Goal: Find specific page/section: Find specific page/section

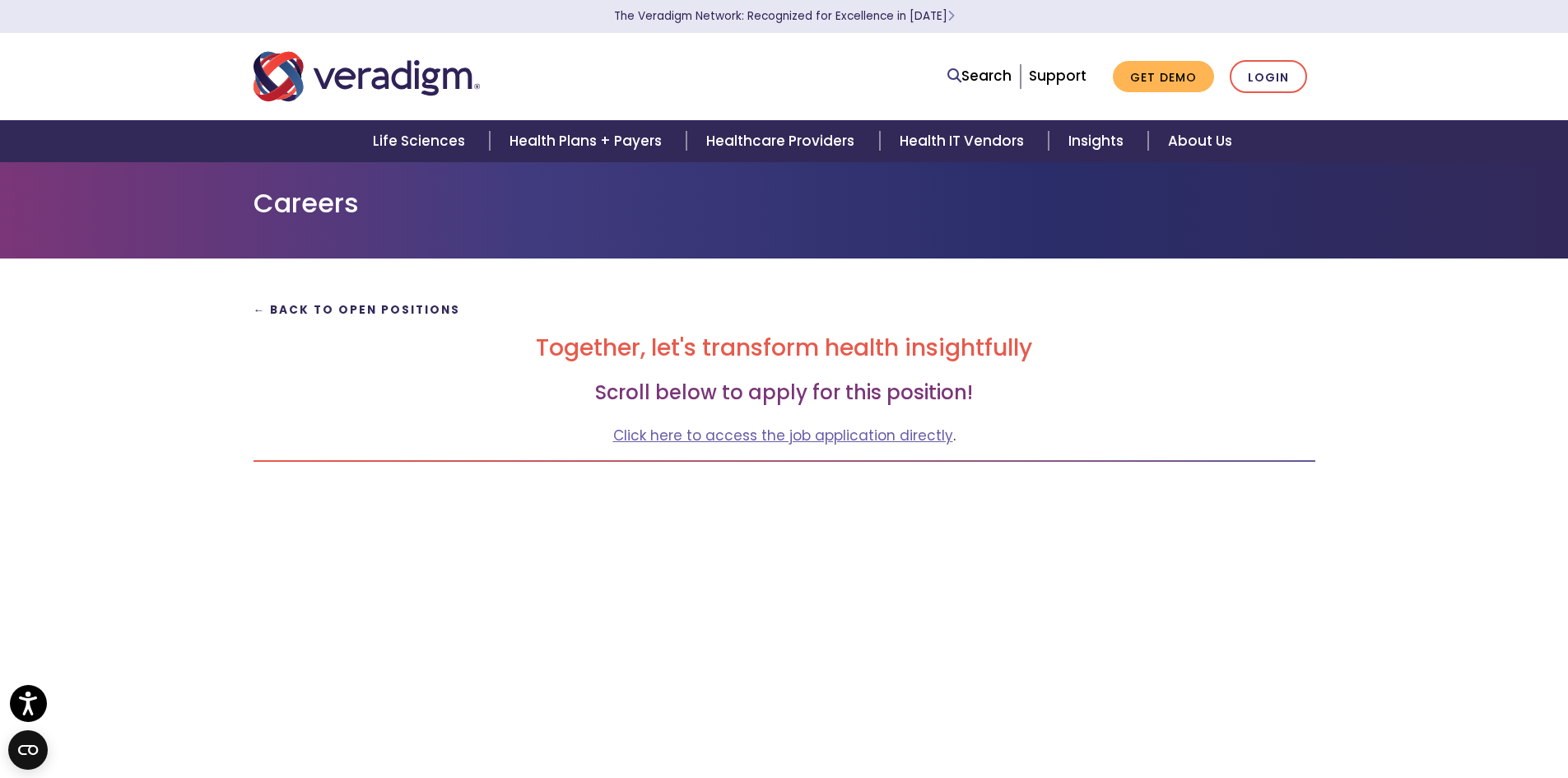
click at [336, 309] on strong "← Back to Open Positions" at bounding box center [357, 310] width 207 height 15
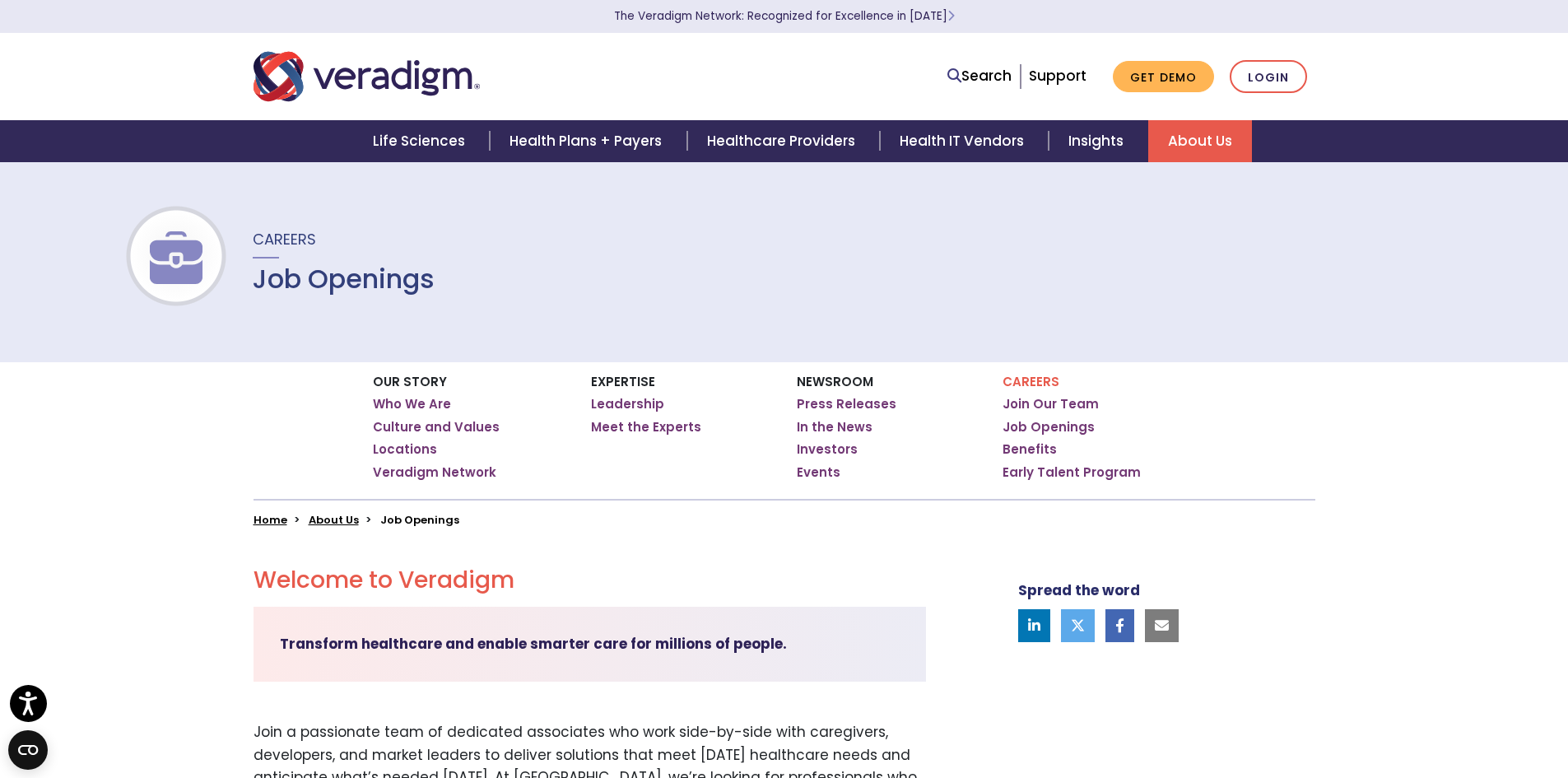
scroll to position [137, 0]
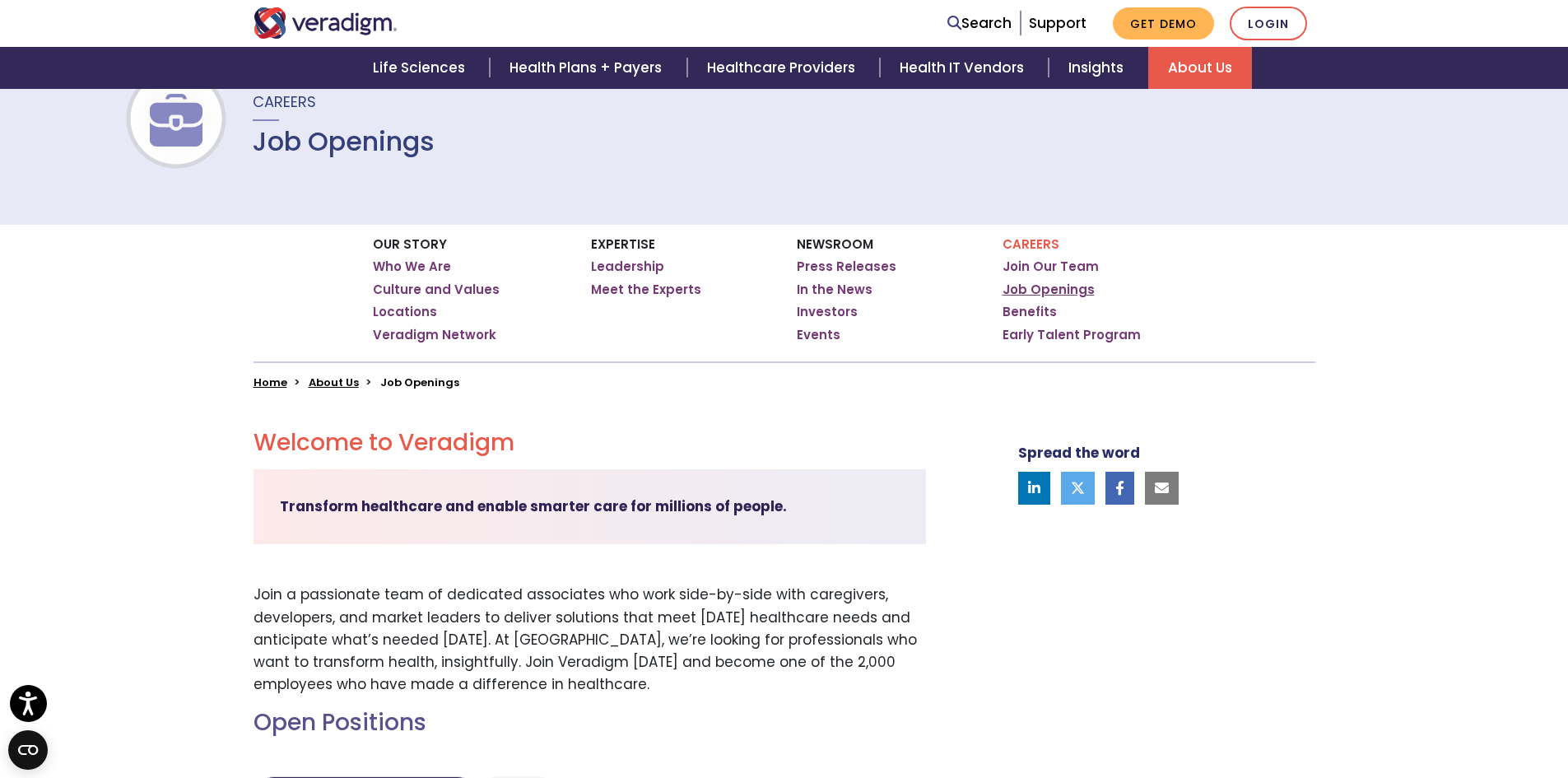
click at [1050, 294] on link "Job Openings" at bounding box center [1049, 289] width 92 height 16
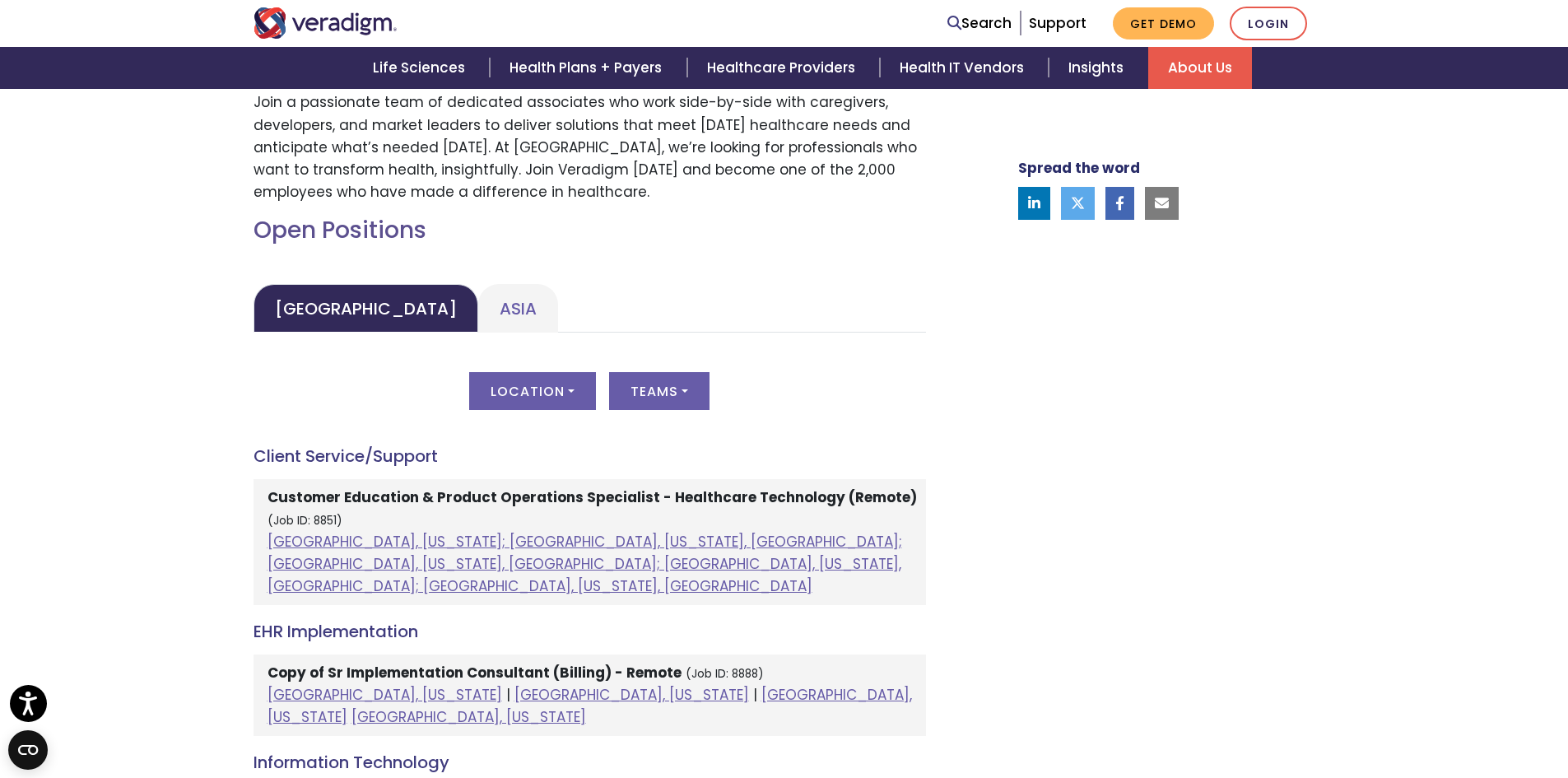
scroll to position [686, 0]
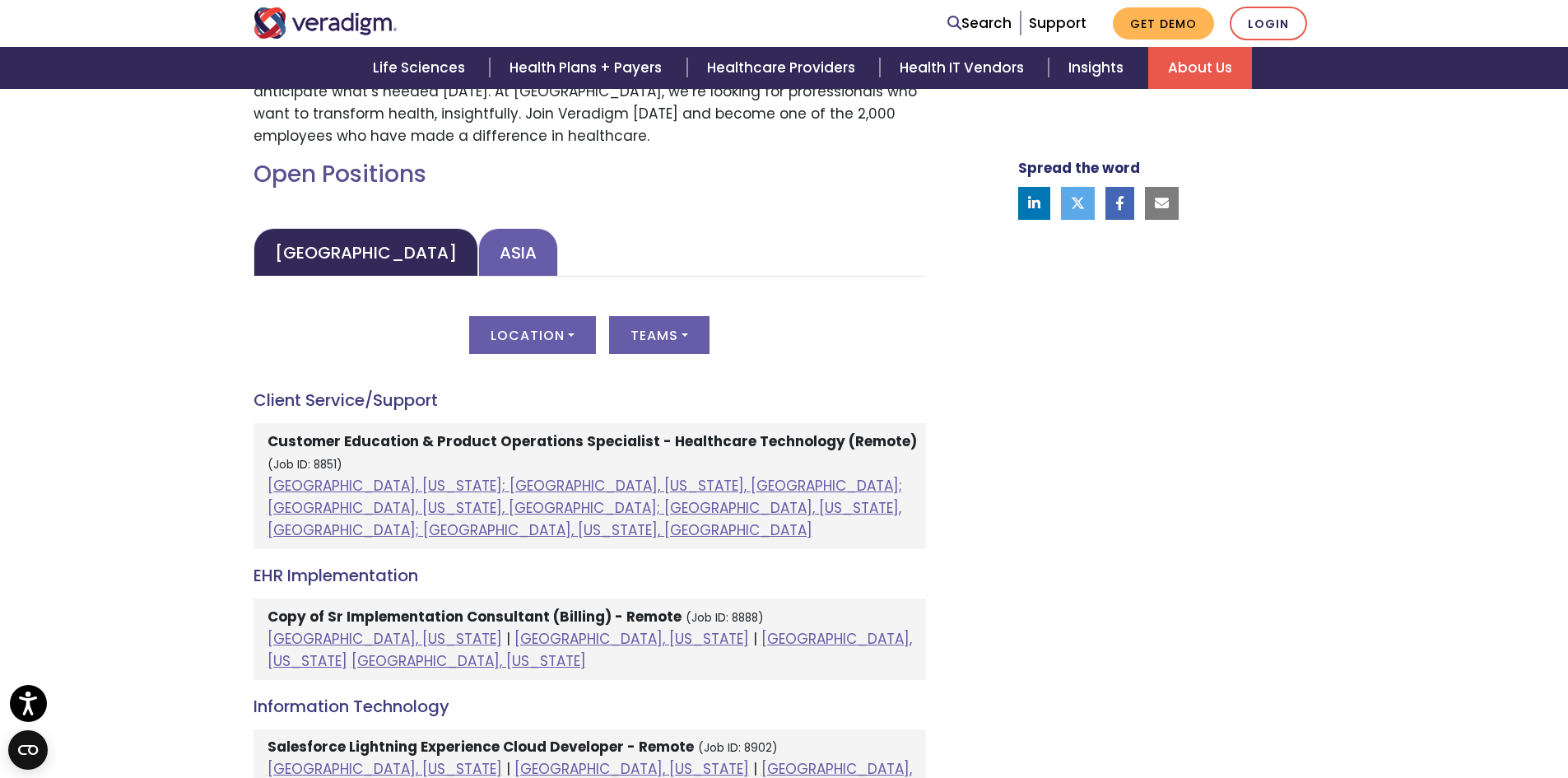
click at [478, 262] on link "Asia" at bounding box center [518, 252] width 80 height 49
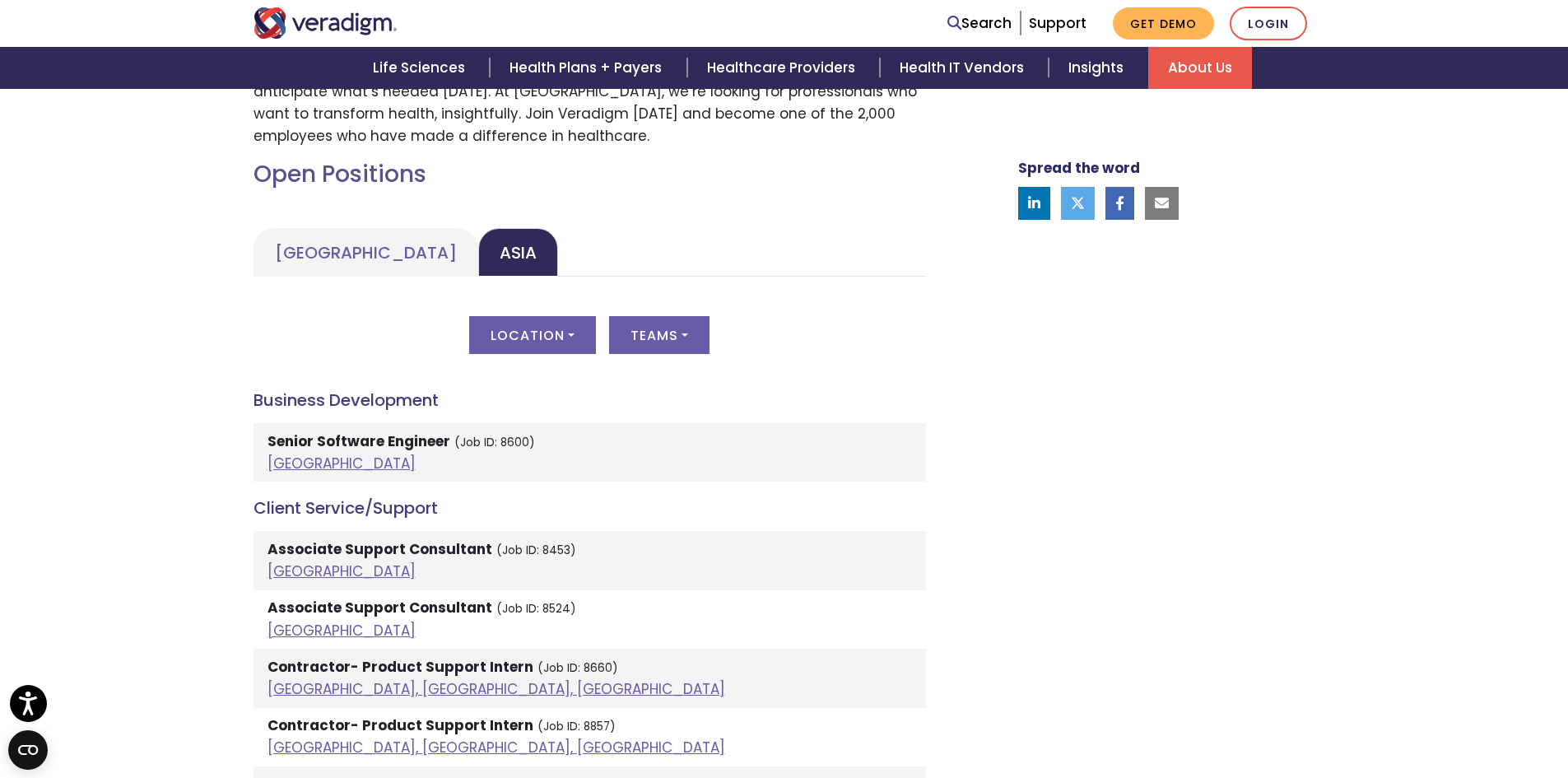
scroll to position [823, 0]
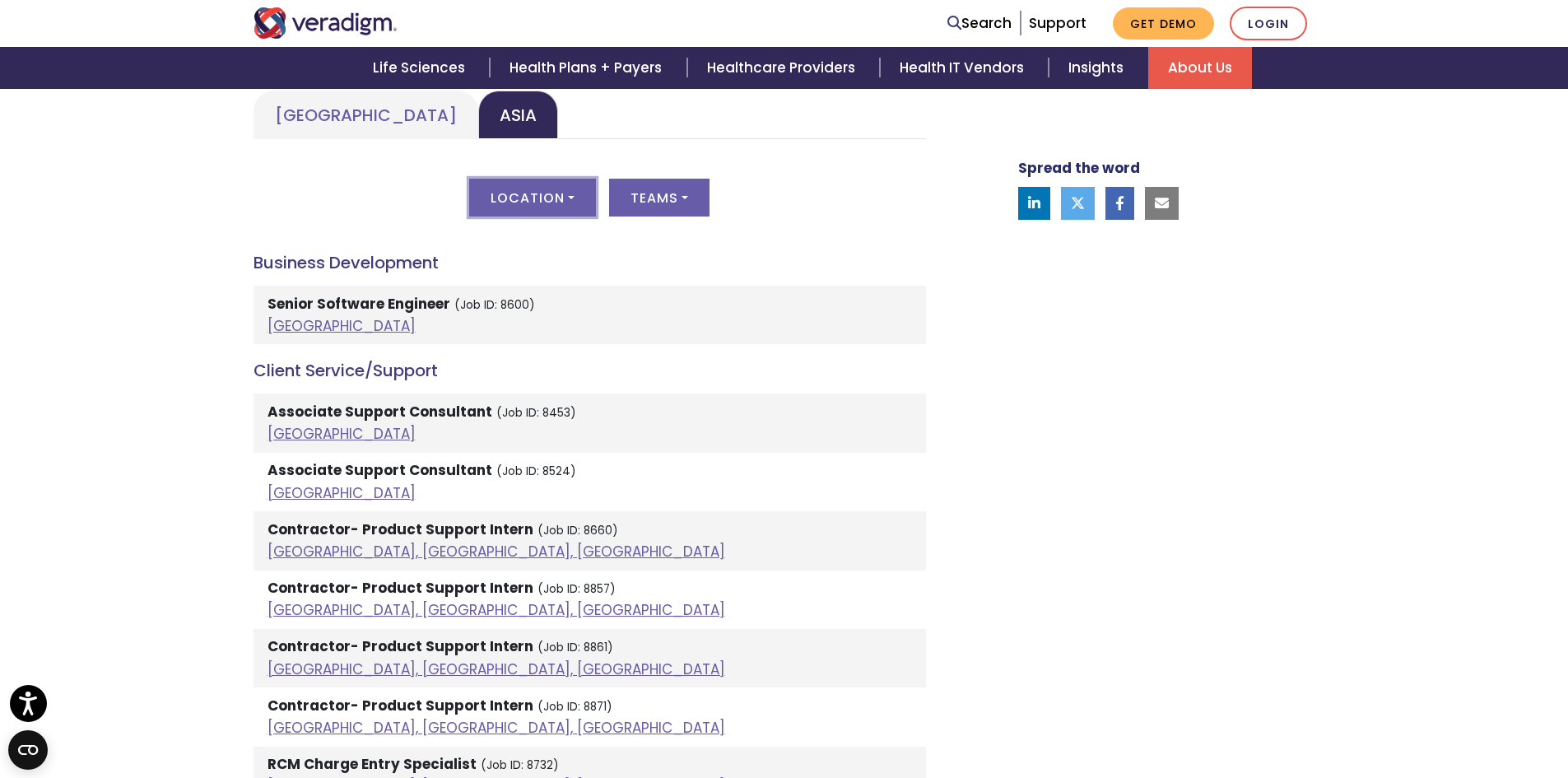
click at [550, 195] on button "Location" at bounding box center [533, 198] width 127 height 37
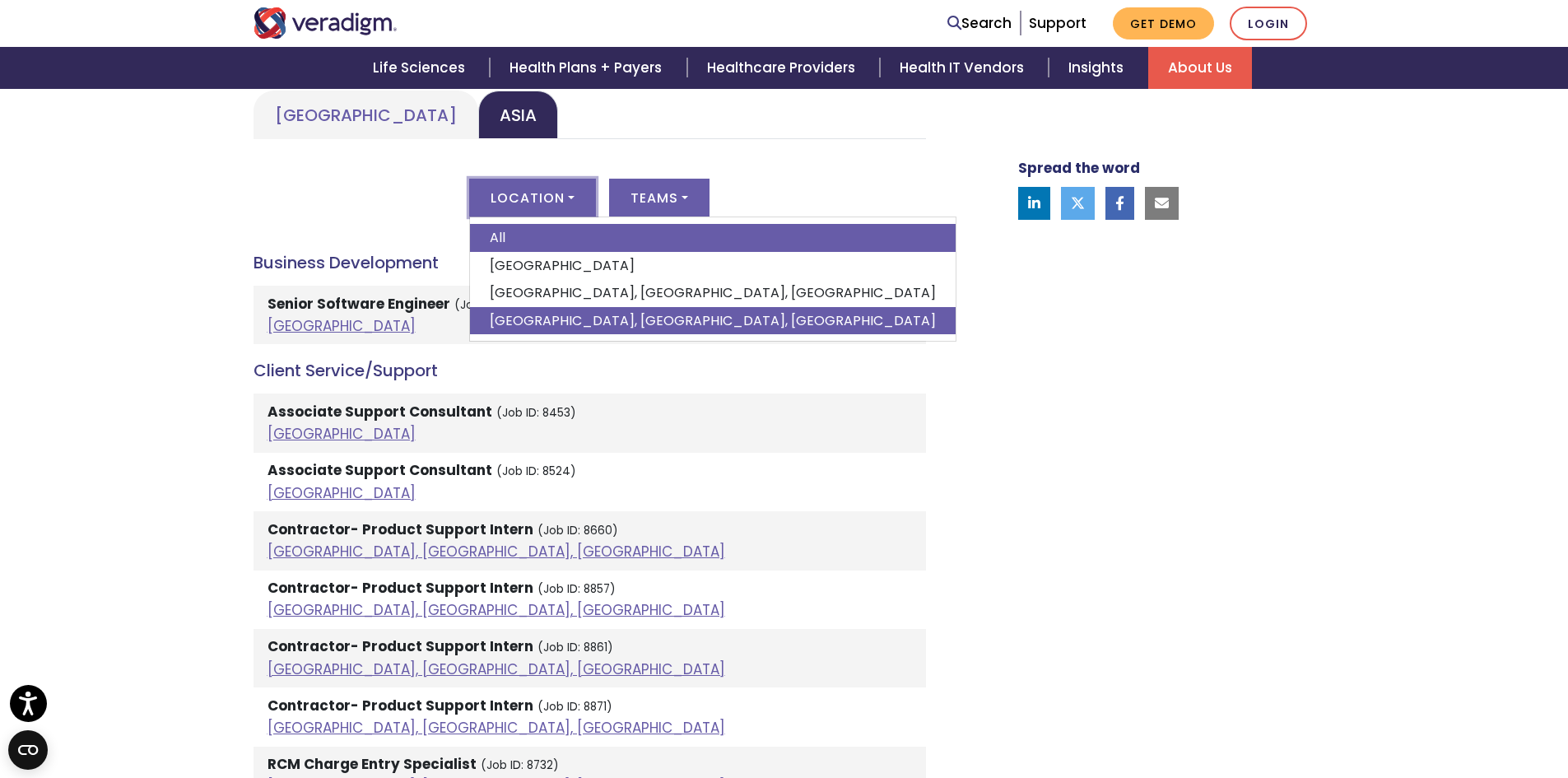
click at [557, 320] on link "[GEOGRAPHIC_DATA], [GEOGRAPHIC_DATA], [GEOGRAPHIC_DATA]" at bounding box center [713, 320] width 486 height 28
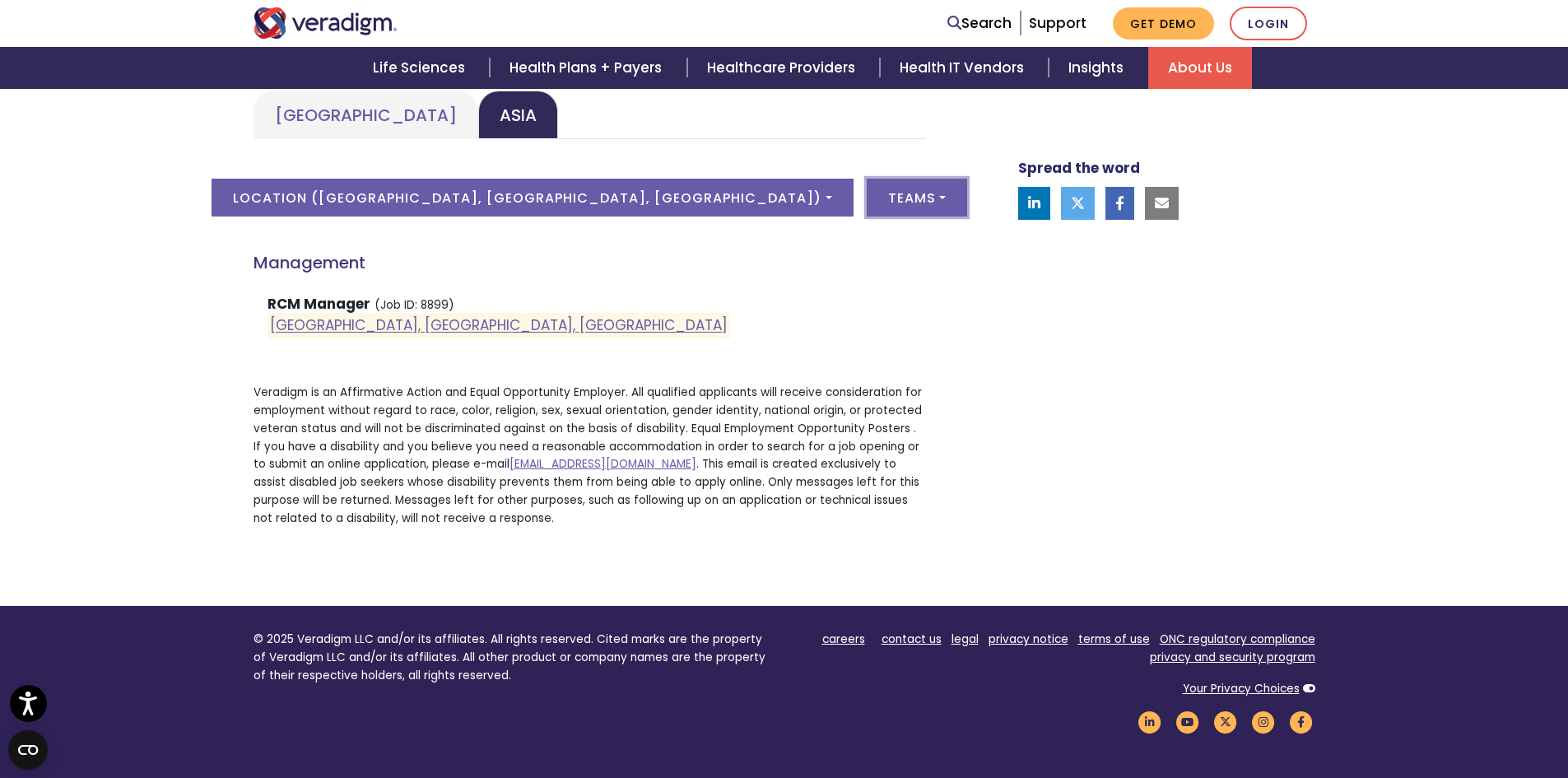
click at [867, 207] on button "Teams" at bounding box center [917, 198] width 101 height 37
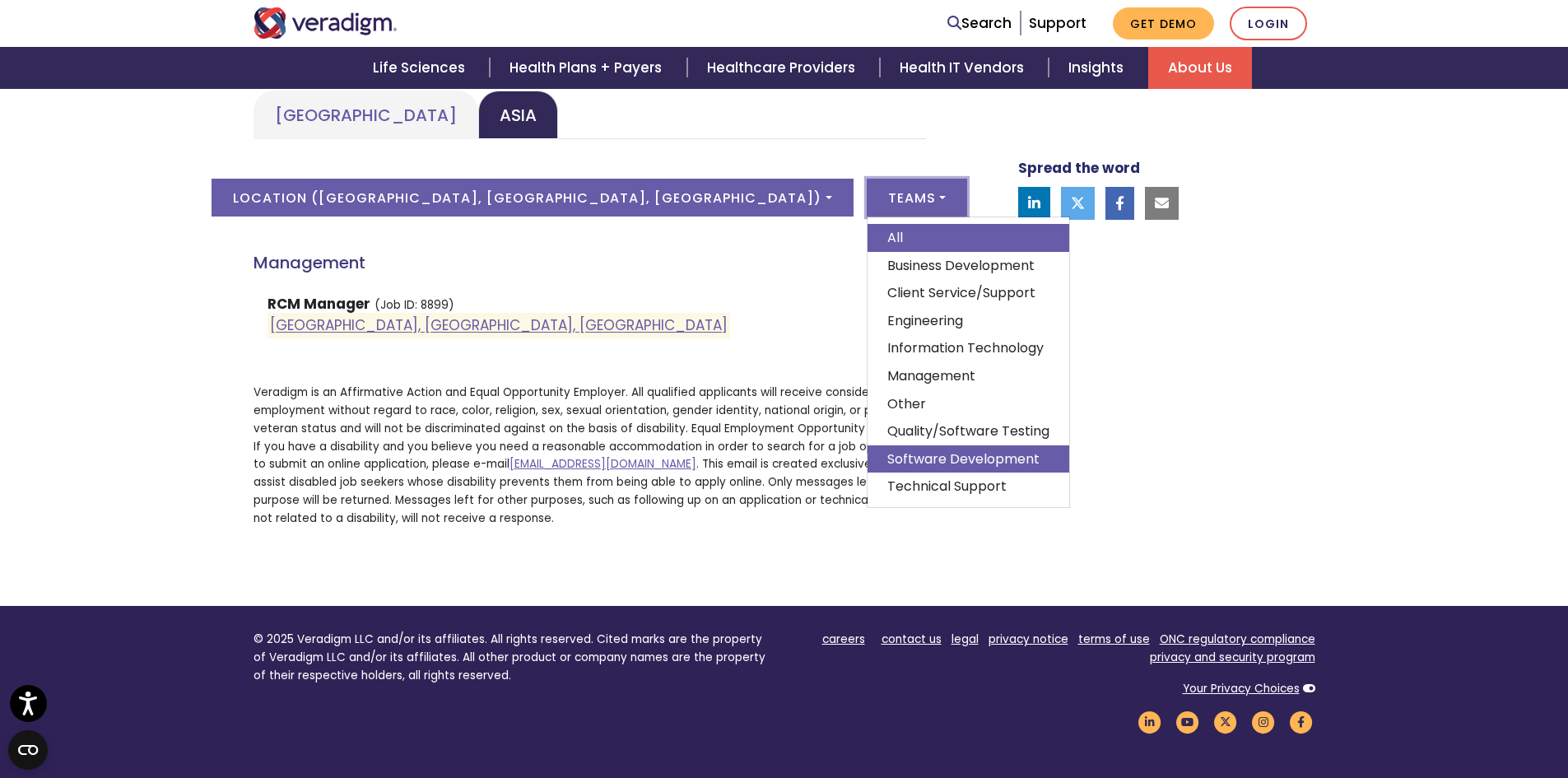
click at [868, 465] on link "Software Development" at bounding box center [968, 459] width 202 height 28
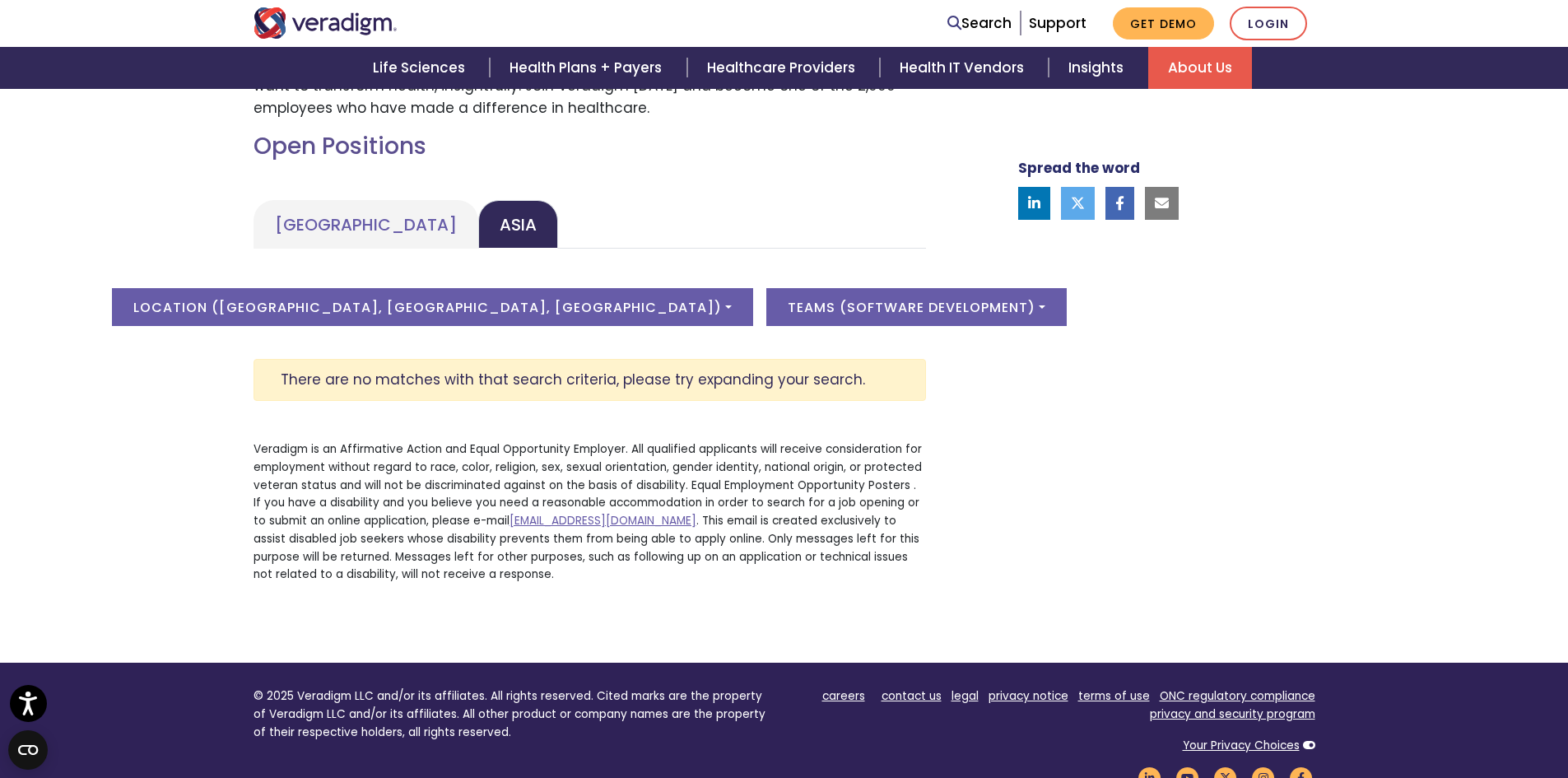
scroll to position [686, 0]
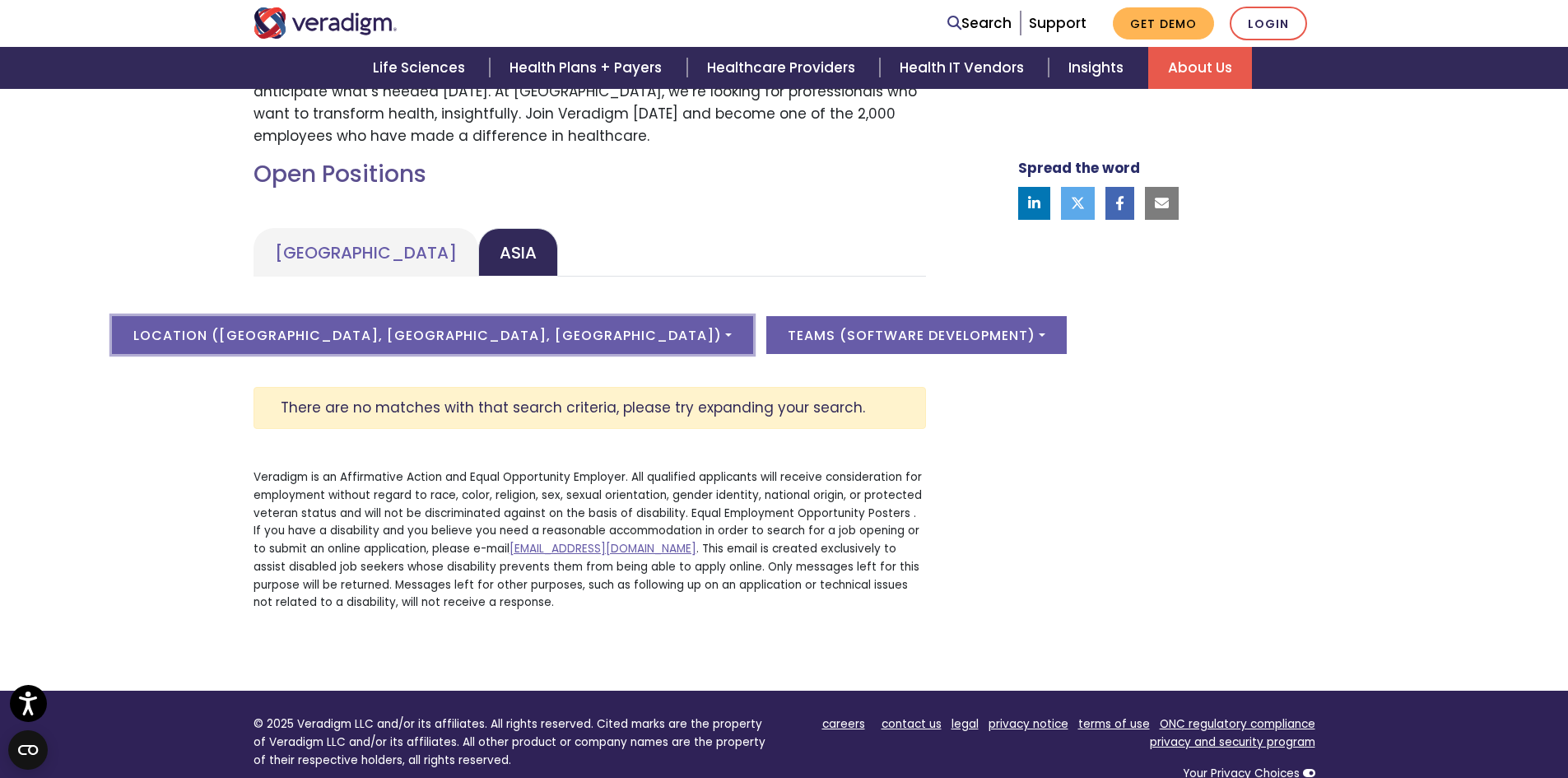
click at [545, 333] on button "Location ( Vadodara, Gujarat, India )" at bounding box center [432, 335] width 642 height 37
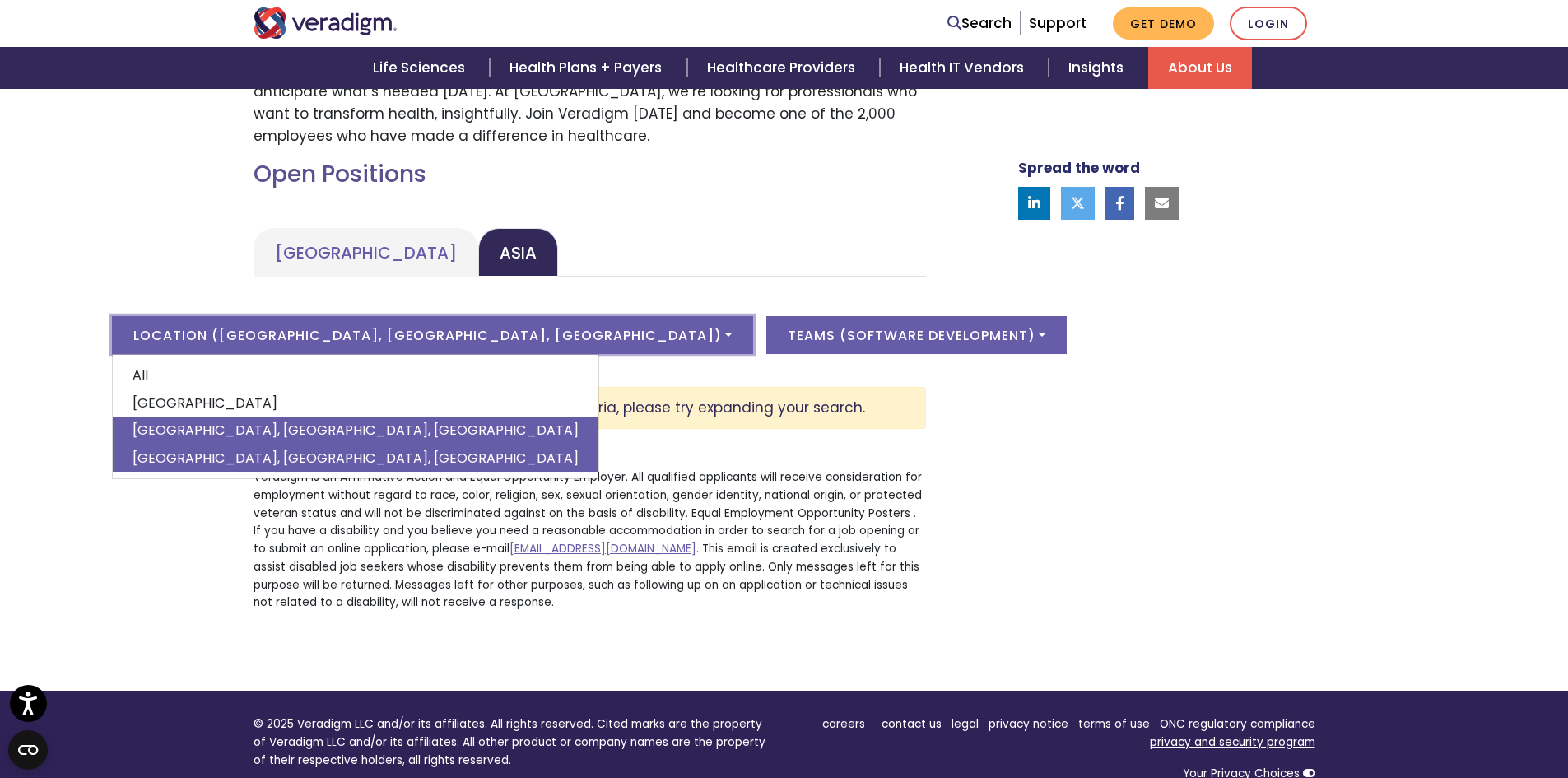
click at [395, 431] on link "[GEOGRAPHIC_DATA], [GEOGRAPHIC_DATA], [GEOGRAPHIC_DATA]" at bounding box center [355, 430] width 486 height 28
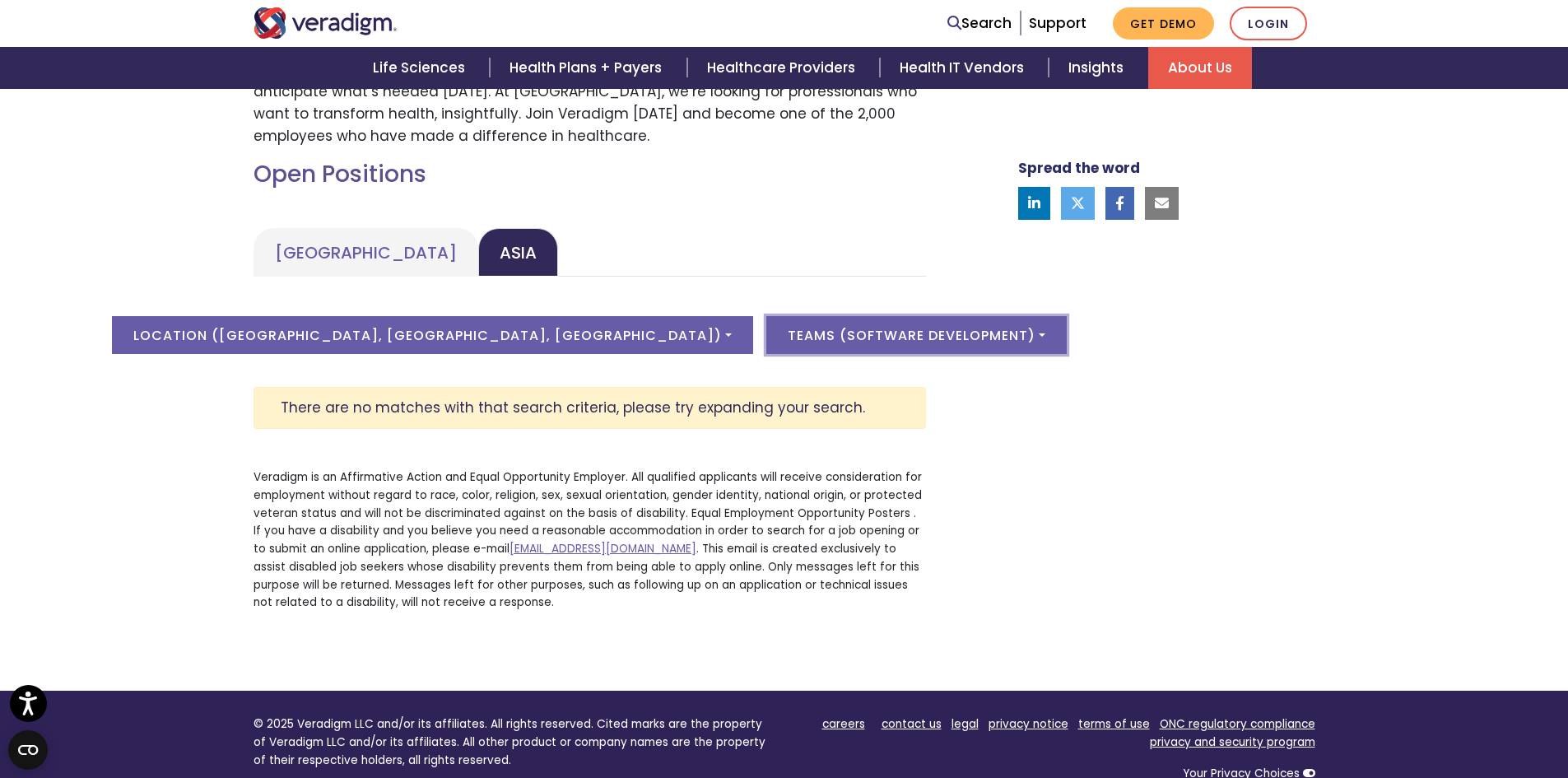
click at [766, 337] on button "Teams ( Software Development )" at bounding box center [916, 335] width 301 height 37
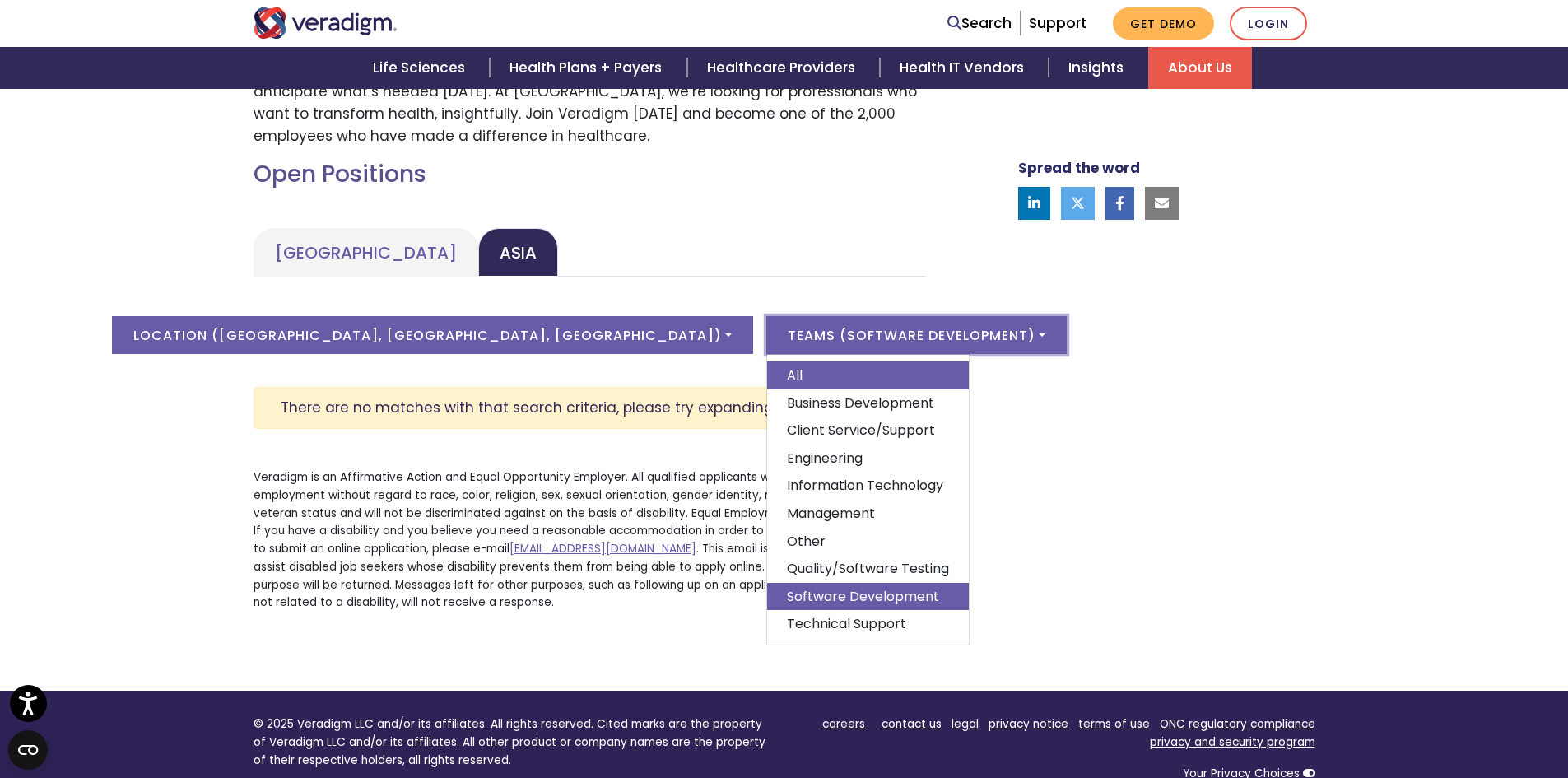
click at [767, 368] on link "All" at bounding box center [868, 375] width 202 height 28
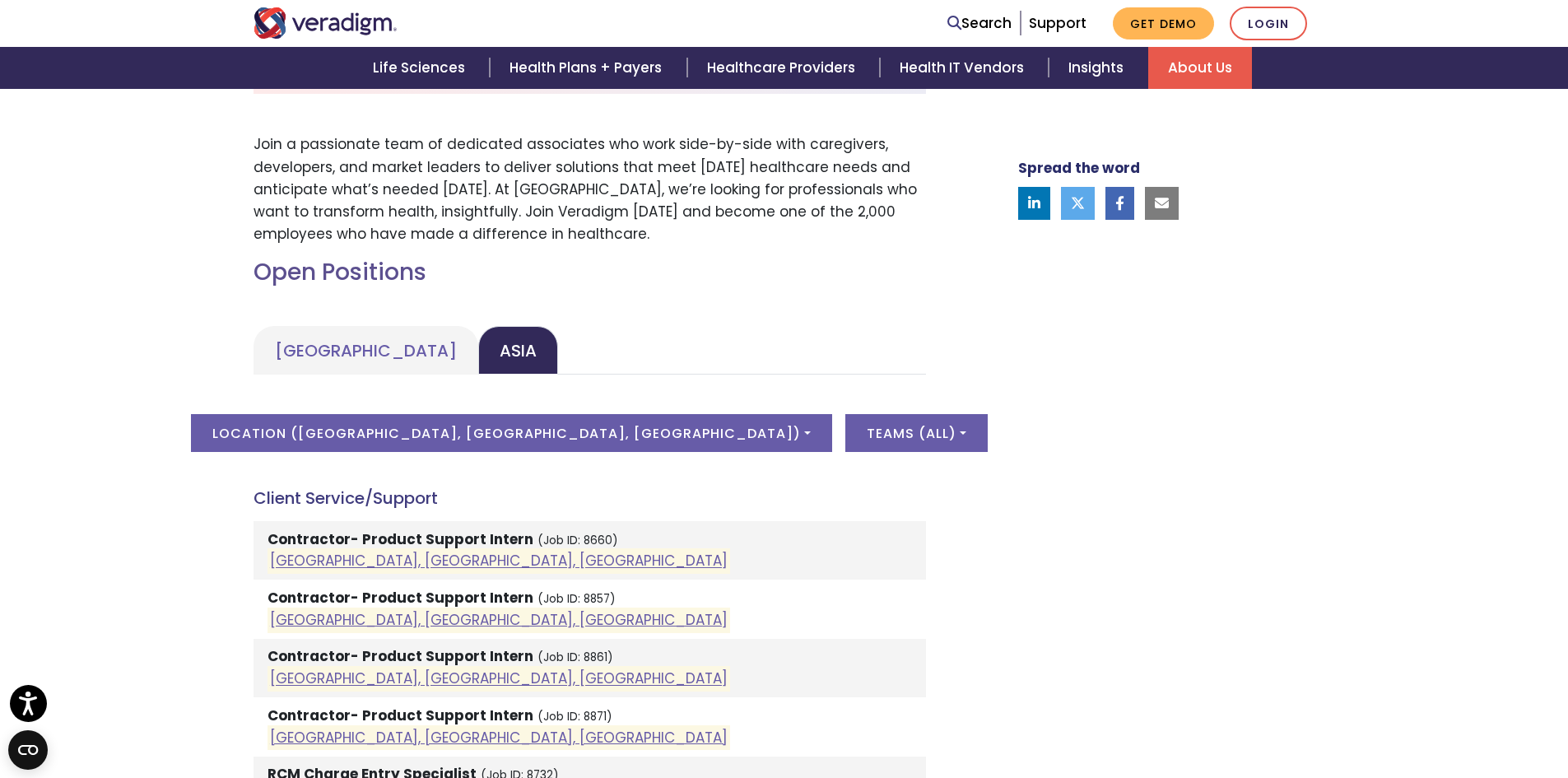
scroll to position [549, 0]
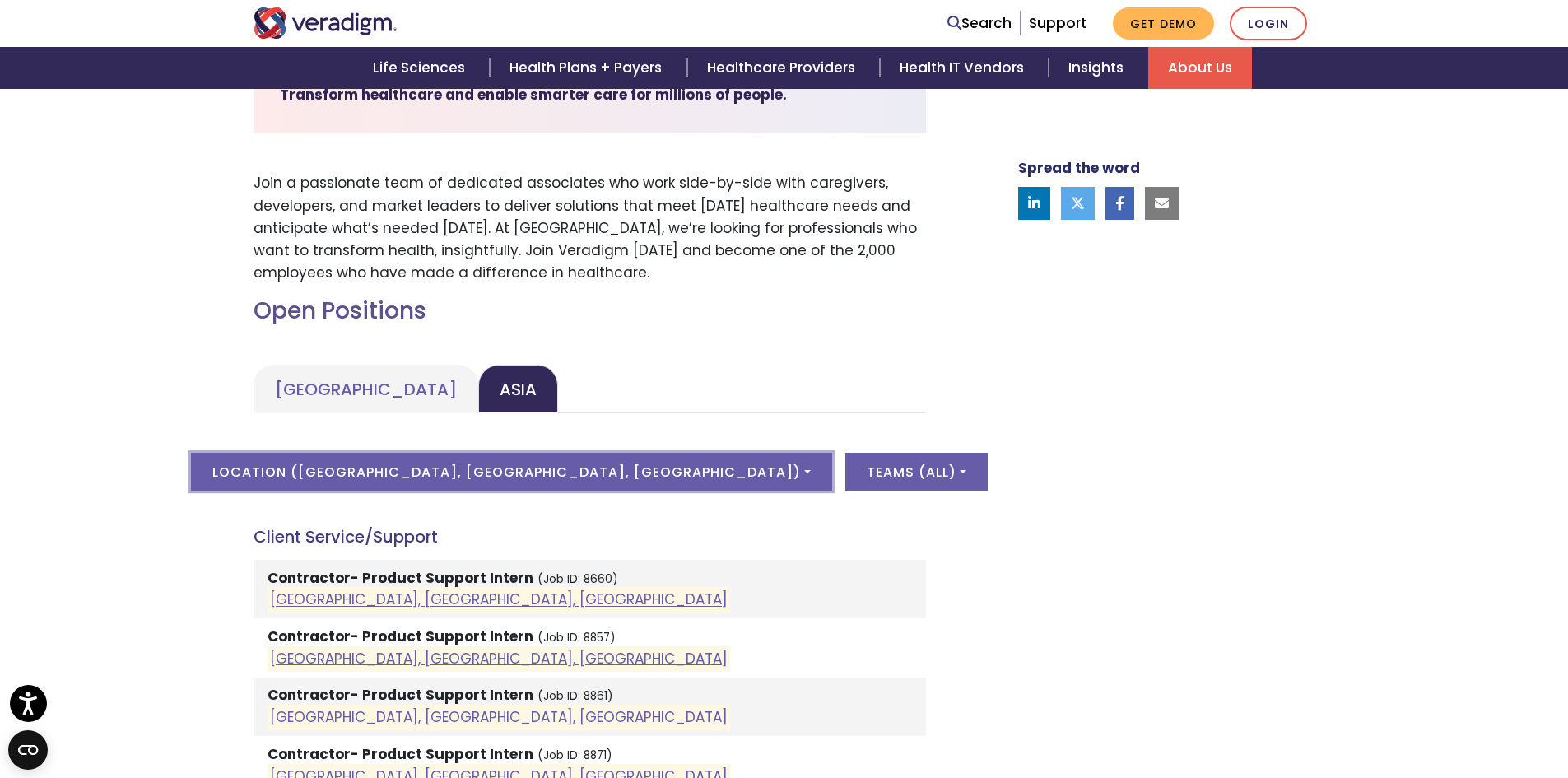
click at [593, 475] on button "Location ( Pune, Maharashtra, India )" at bounding box center [511, 471] width 642 height 37
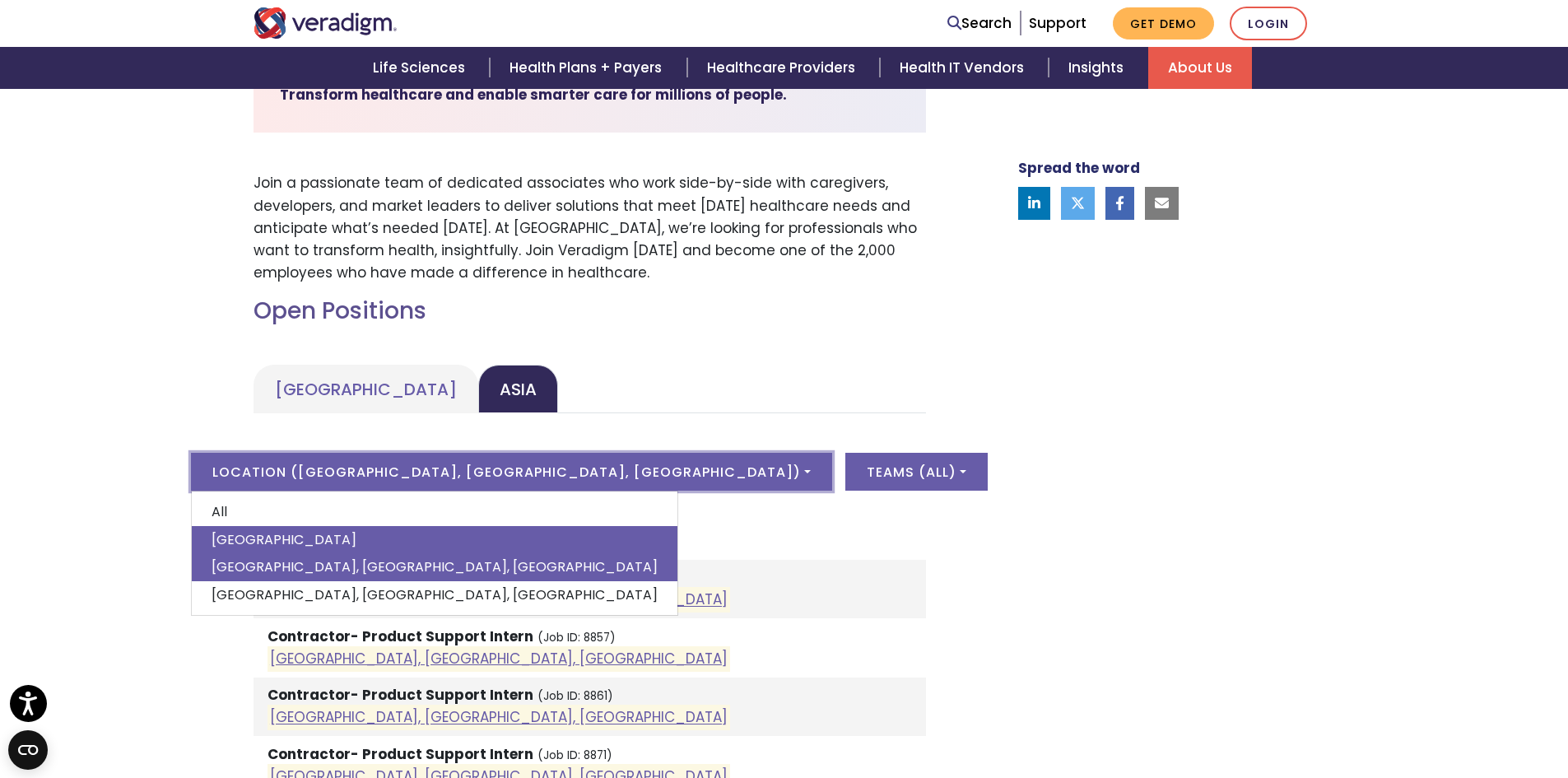
click at [446, 539] on link "[GEOGRAPHIC_DATA]" at bounding box center [435, 539] width 486 height 28
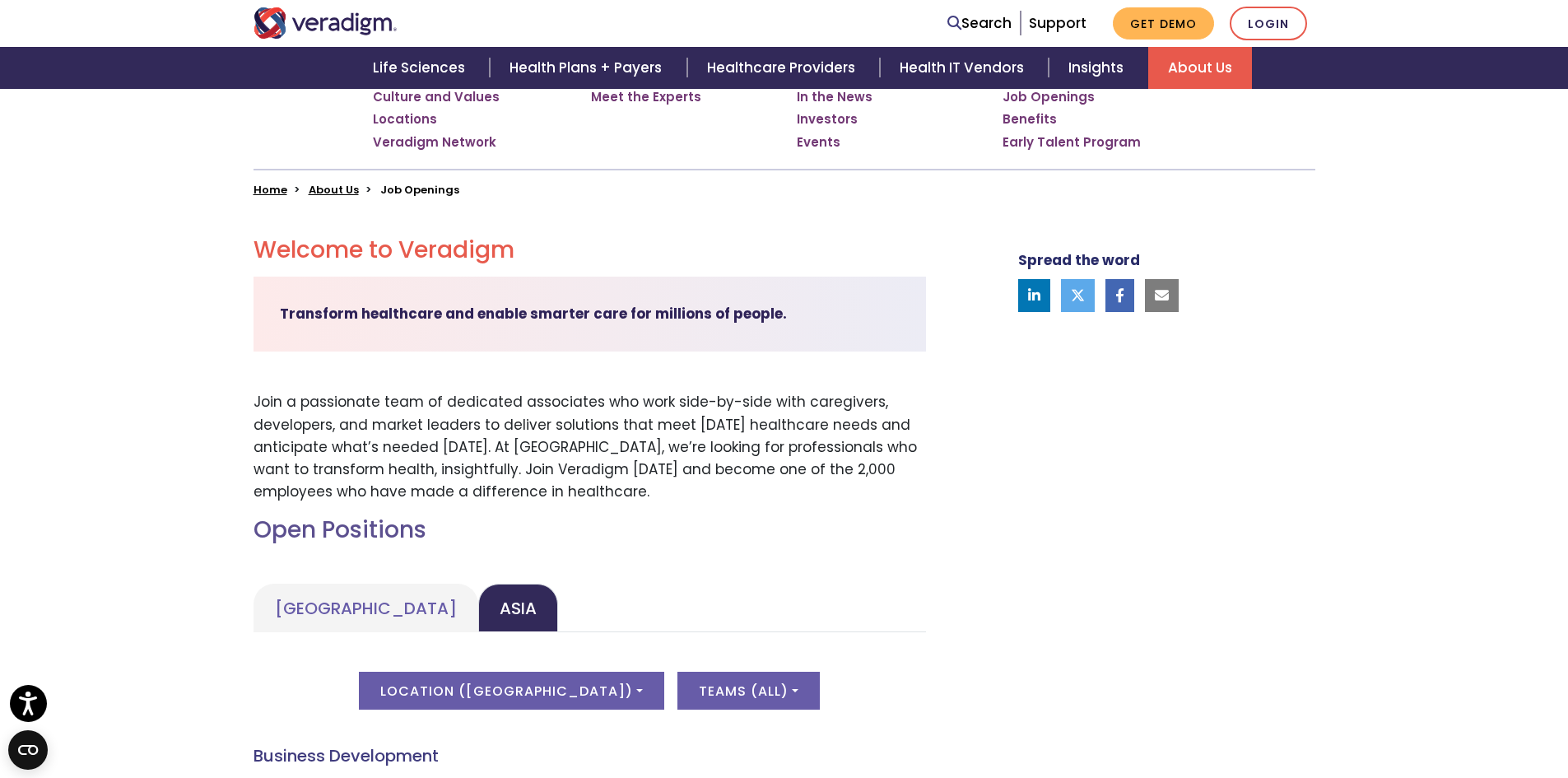
scroll to position [389, 0]
